Goal: Information Seeking & Learning: Check status

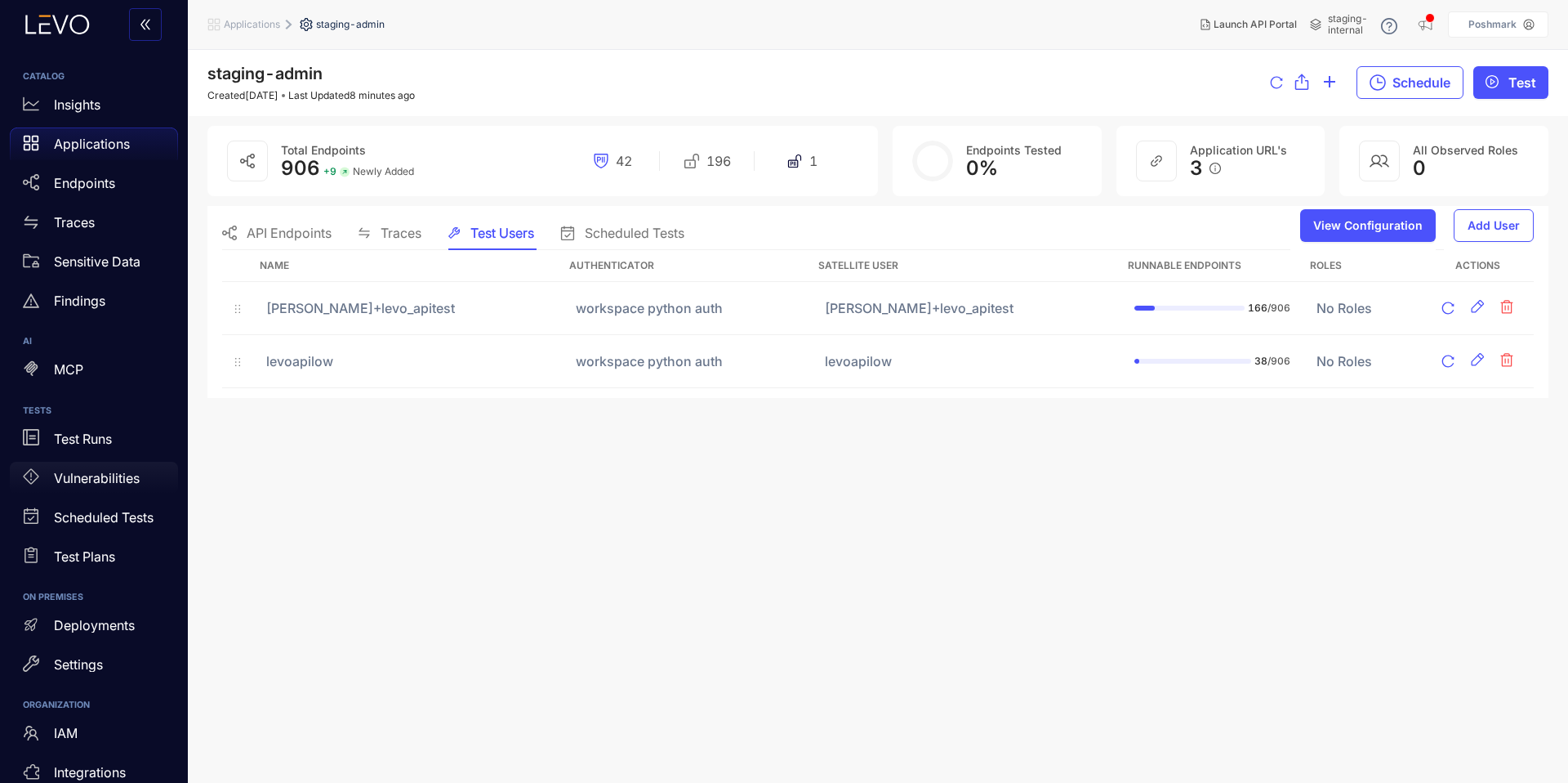
click at [95, 467] on div "Vulnerabilities" at bounding box center [94, 477] width 168 height 32
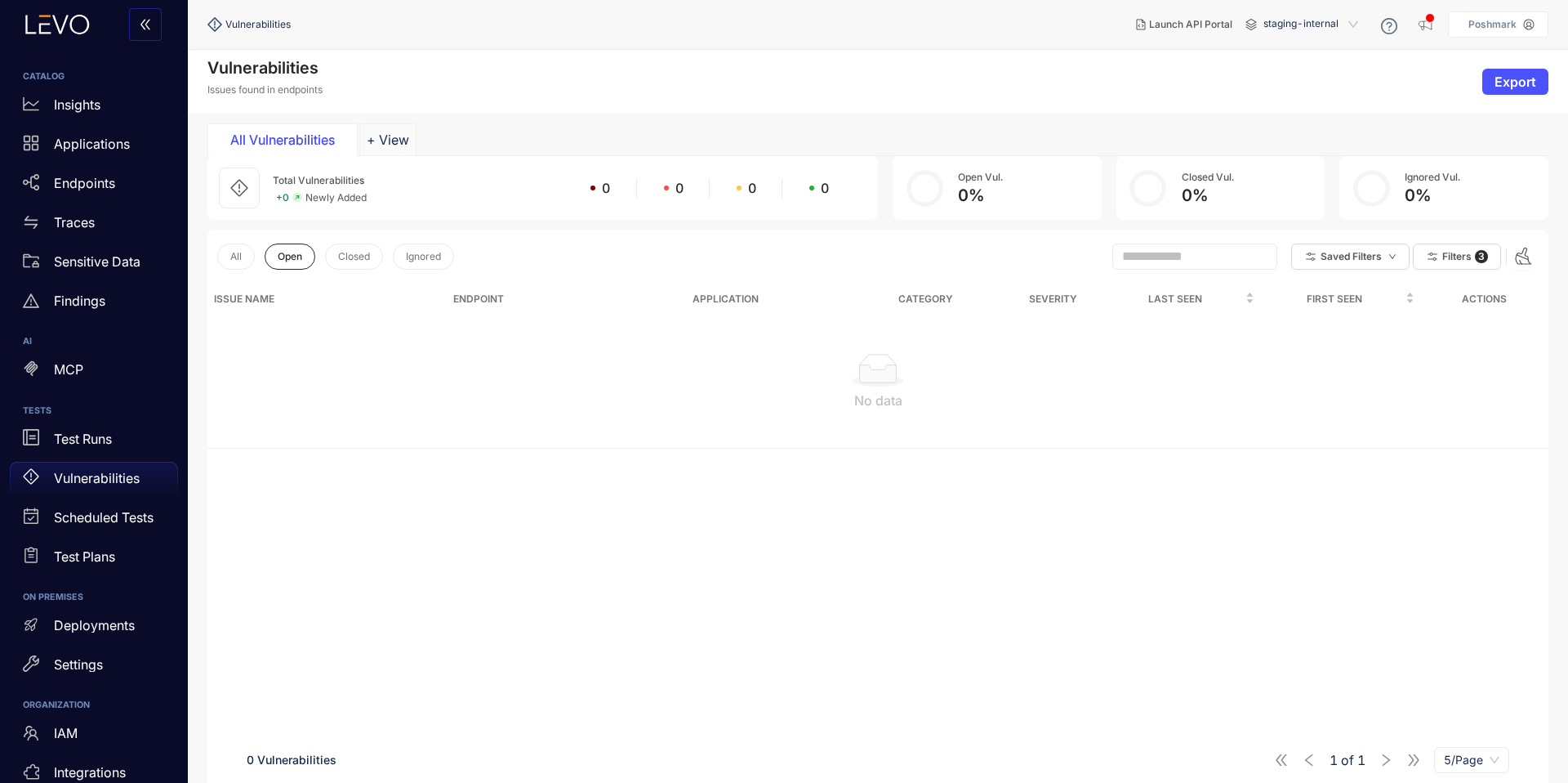
click at [1303, 20] on span "staging-internal" at bounding box center [1312, 25] width 98 height 26
click at [1290, 76] on div "staging" at bounding box center [1319, 73] width 98 height 18
